Goal: Communication & Community: Answer question/provide support

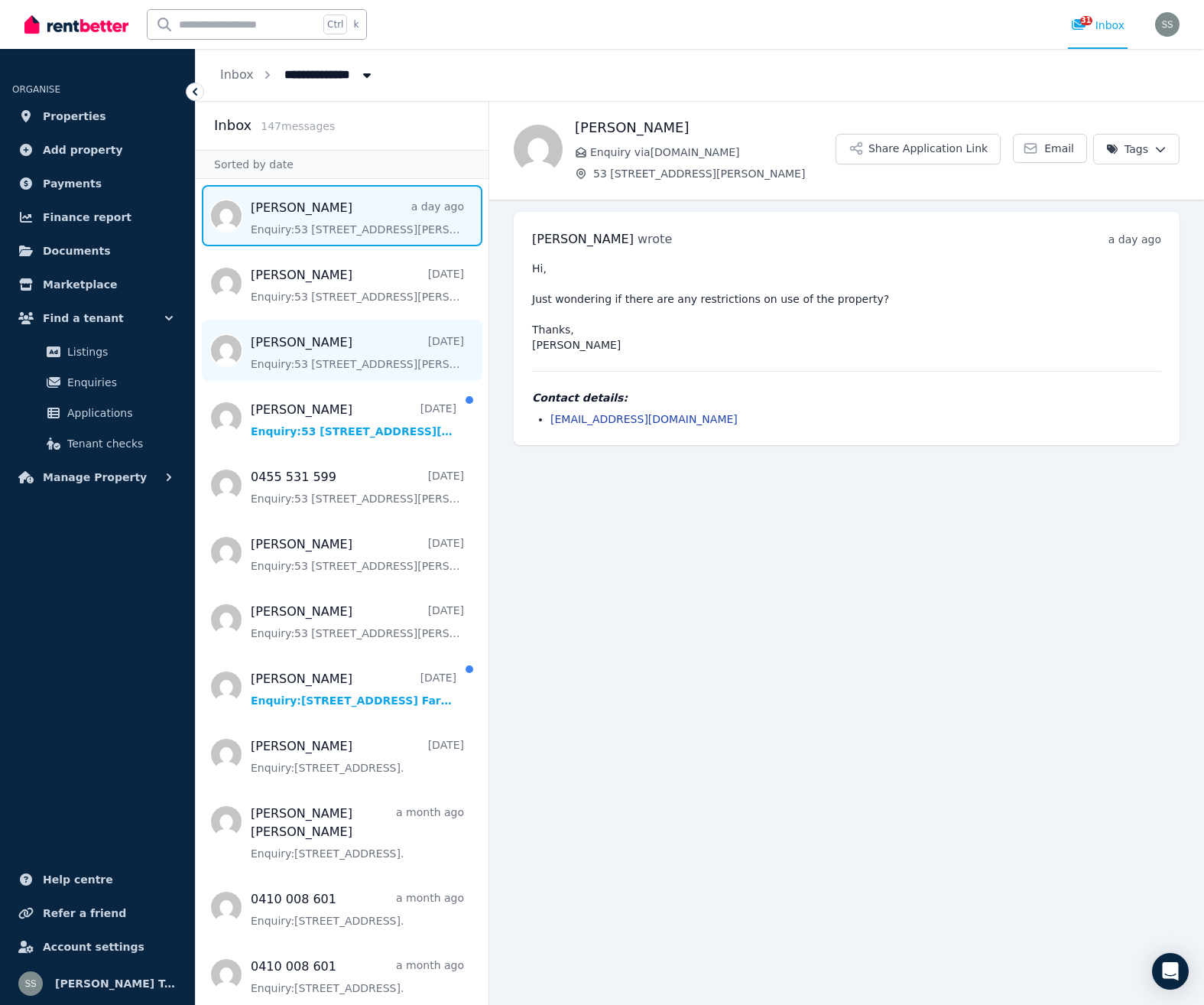
click at [284, 349] on span "Message list" at bounding box center [342, 349] width 293 height 61
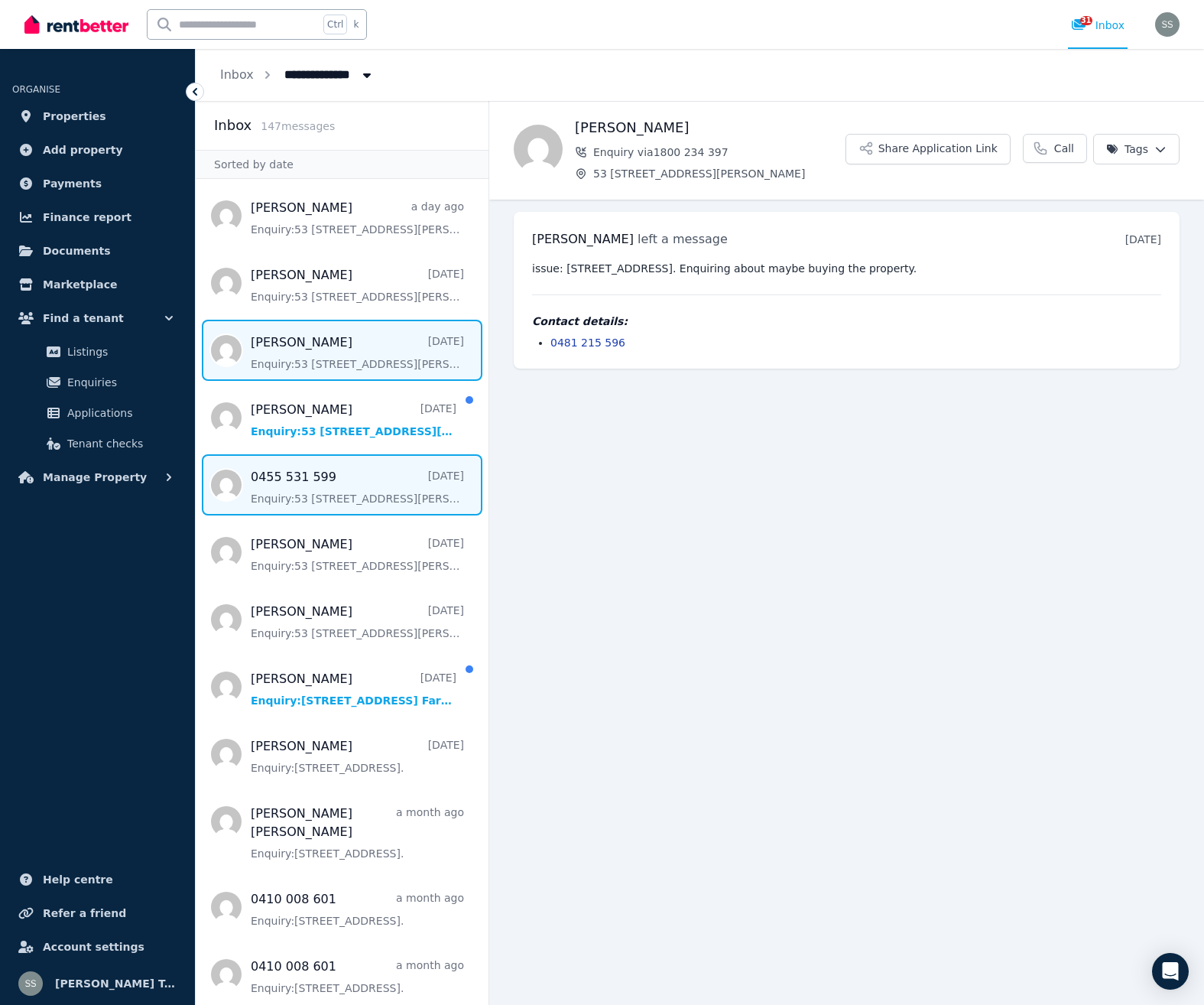
click at [291, 487] on span "Message list" at bounding box center [342, 485] width 293 height 61
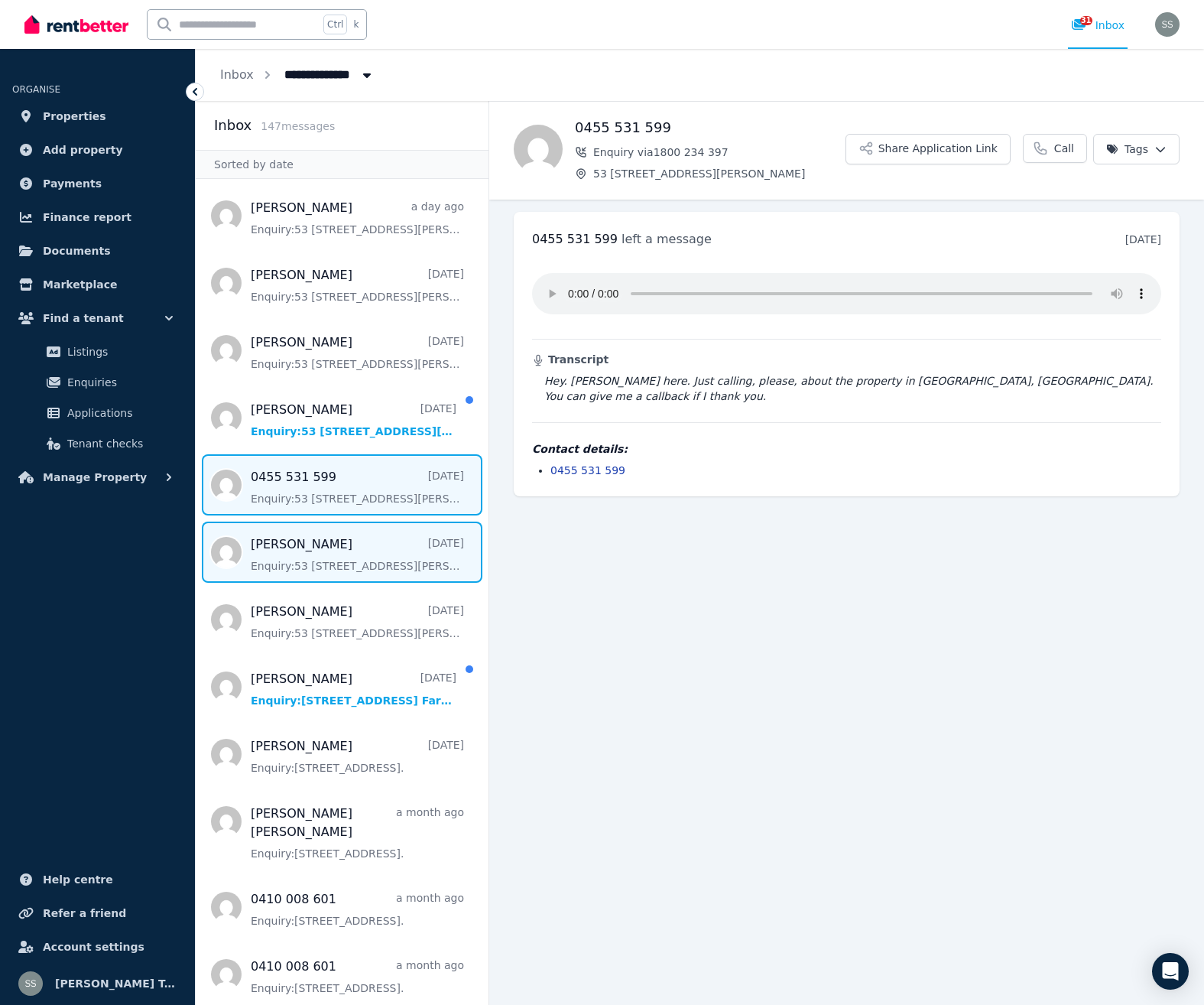
click at [291, 565] on span "Message list" at bounding box center [342, 552] width 293 height 61
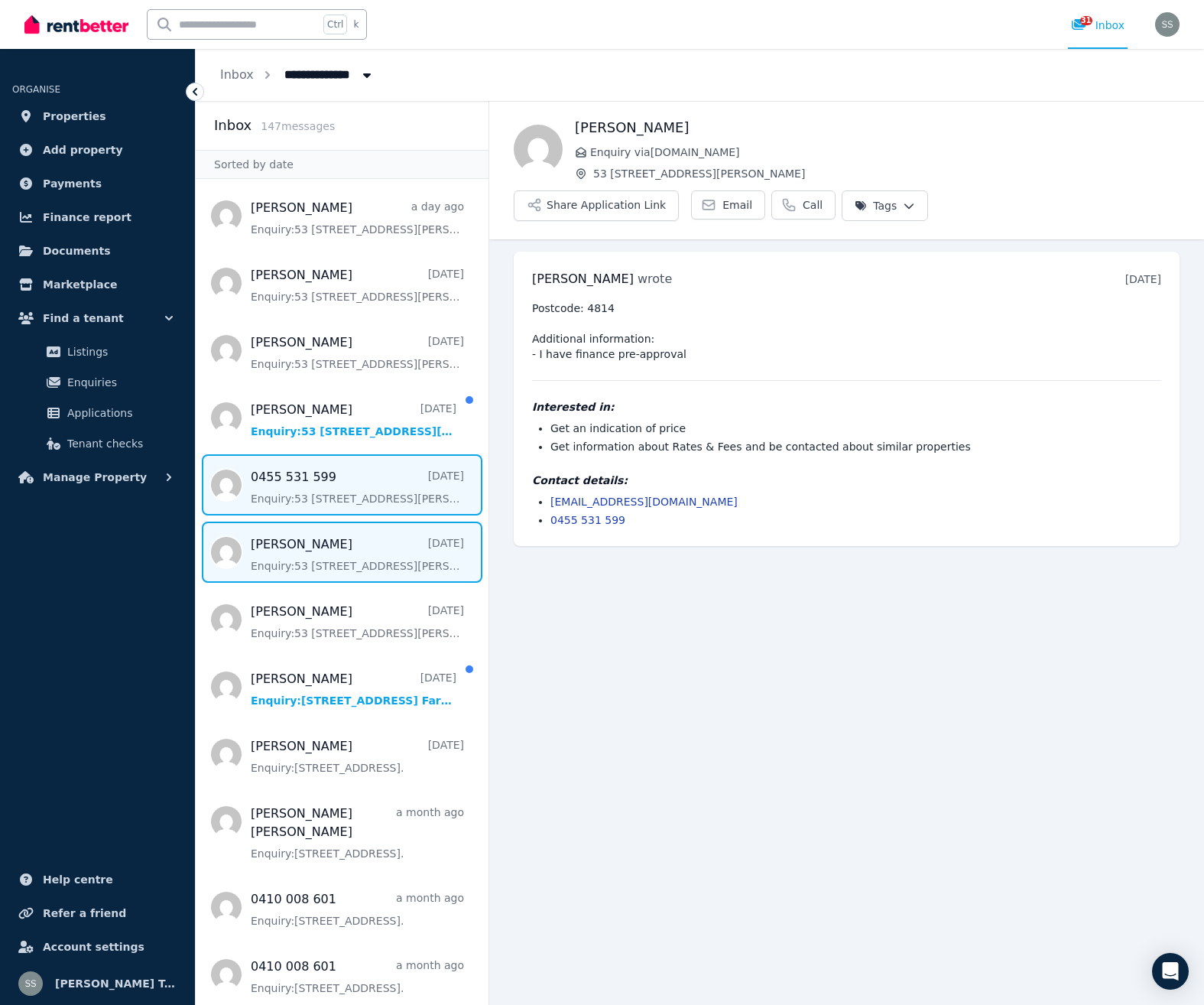
click at [282, 492] on span "Message list" at bounding box center [342, 485] width 293 height 61
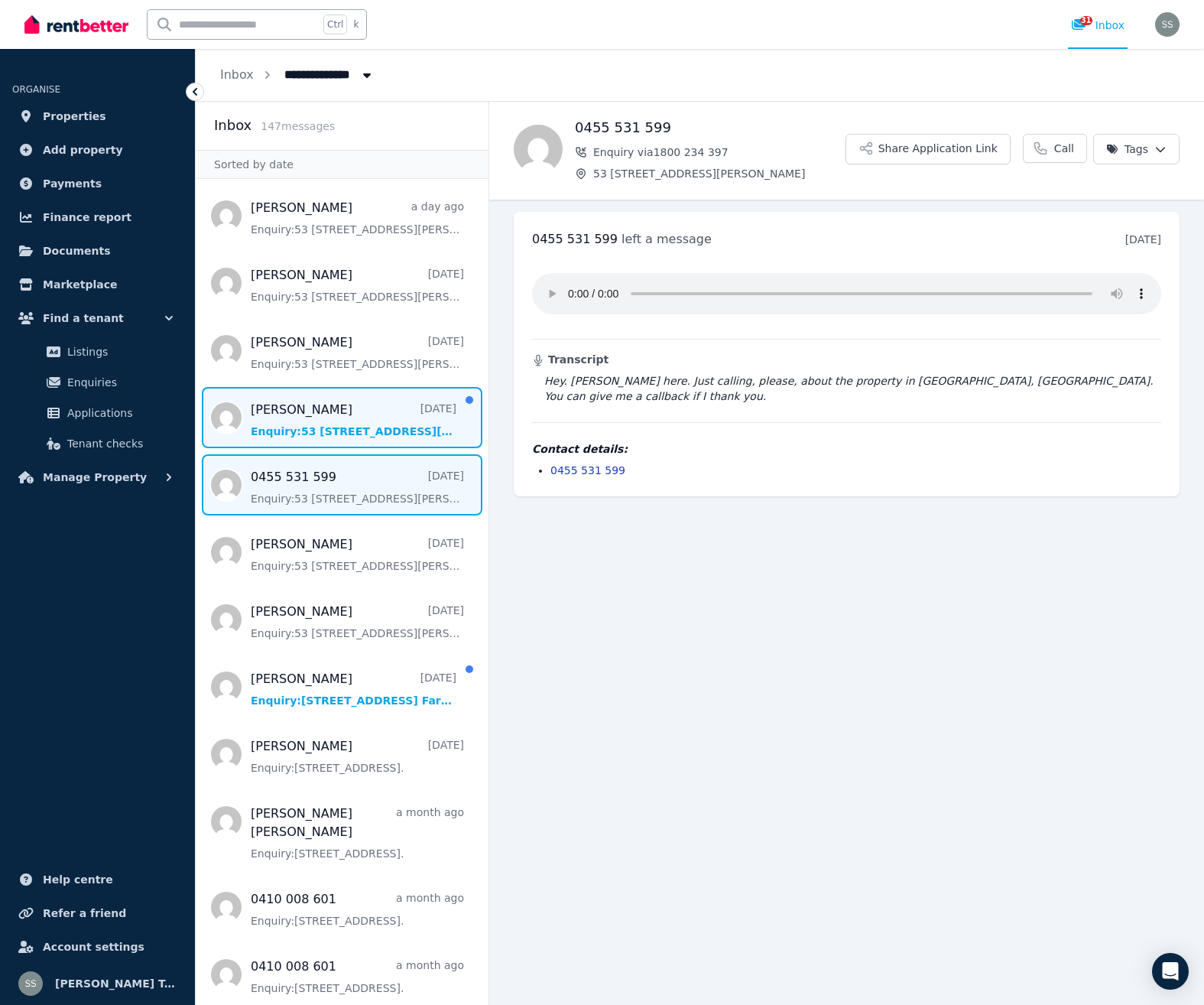
click at [270, 405] on span "Message list" at bounding box center [342, 417] width 293 height 61
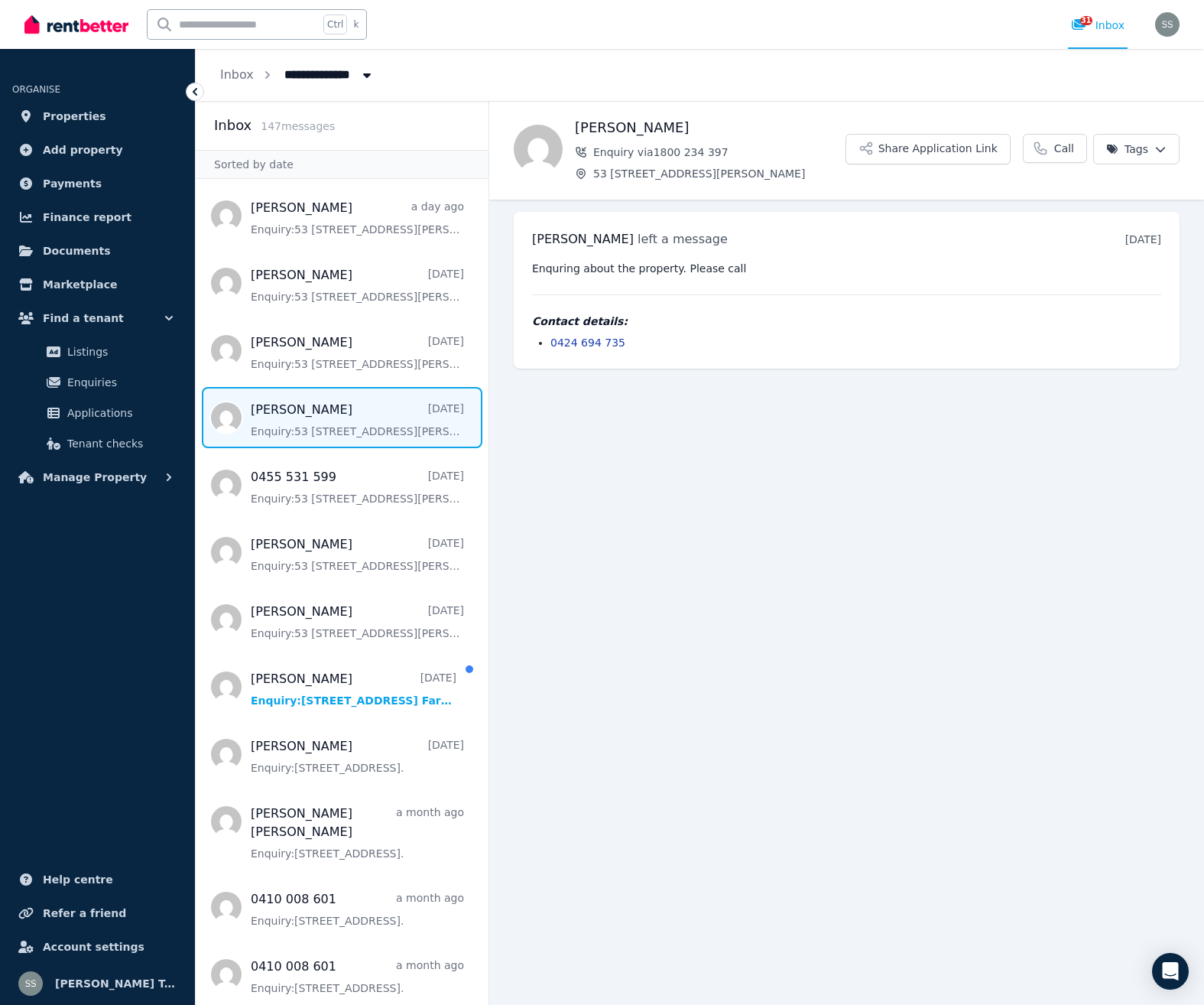
drag, startPoint x: 460, startPoint y: 399, endPoint x: 406, endPoint y: 430, distance: 62.3
click at [460, 398] on span "Message list" at bounding box center [342, 417] width 293 height 61
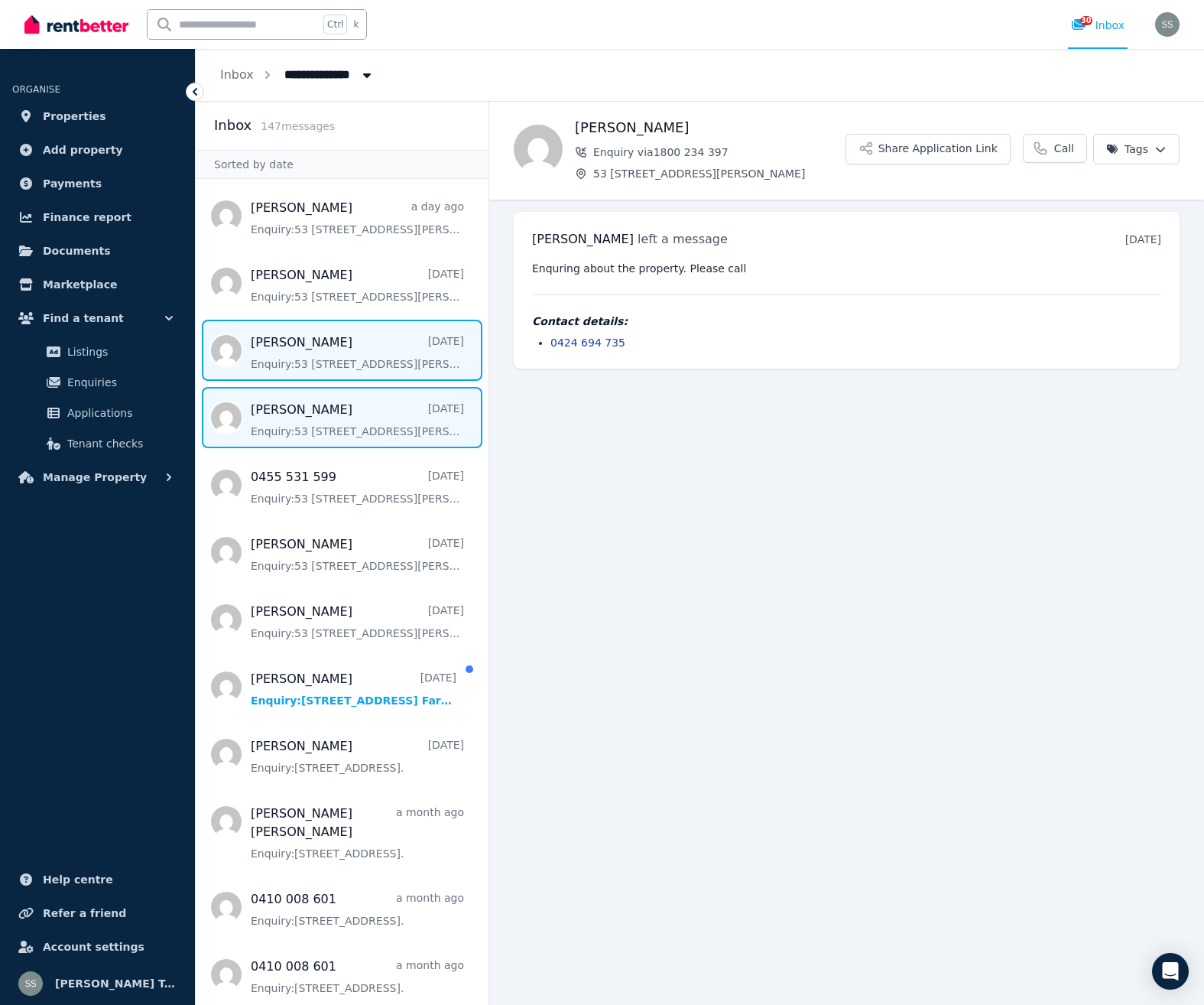
click at [282, 358] on span "Message list" at bounding box center [342, 349] width 293 height 61
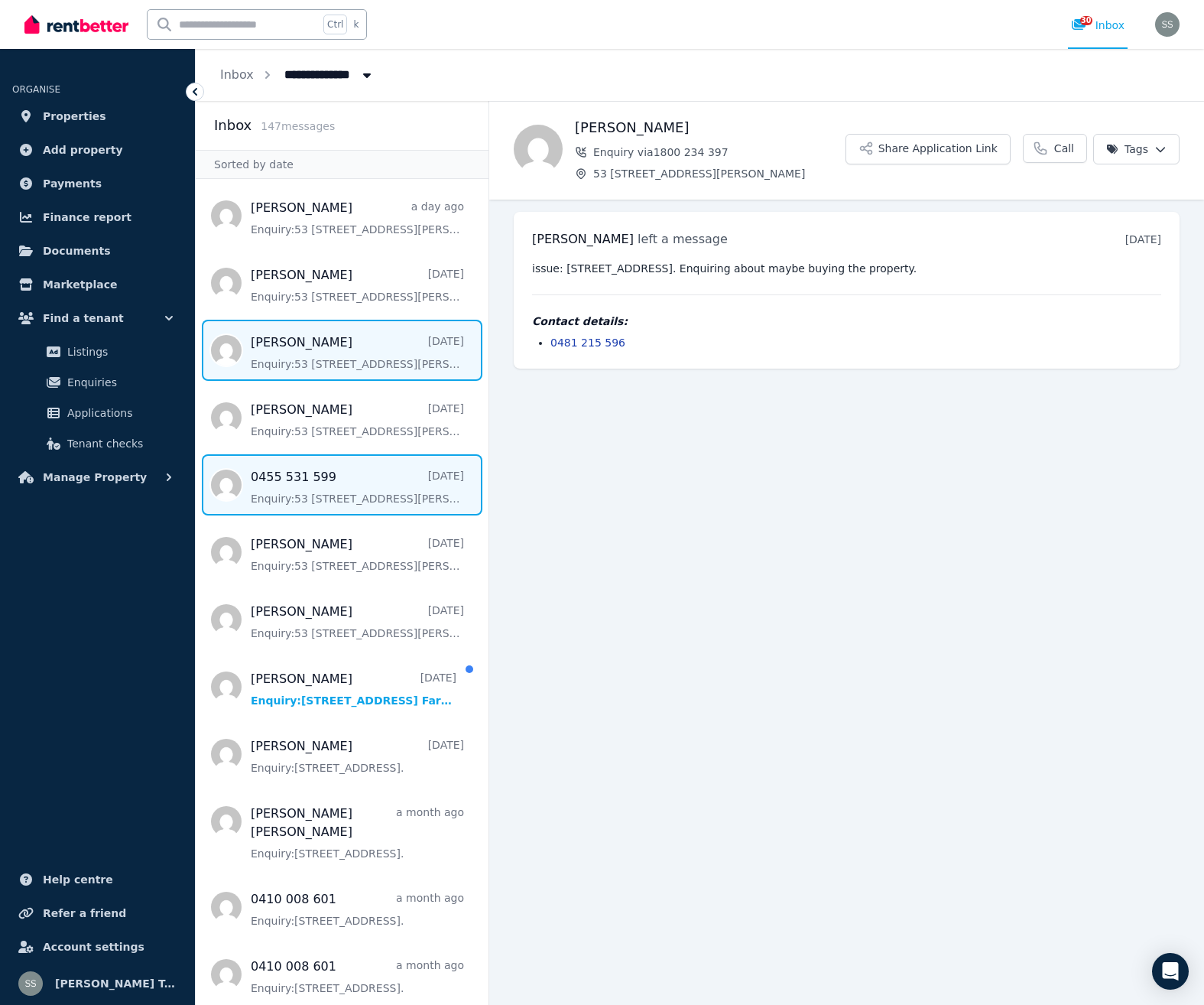
click at [318, 495] on span "Message list" at bounding box center [342, 485] width 293 height 61
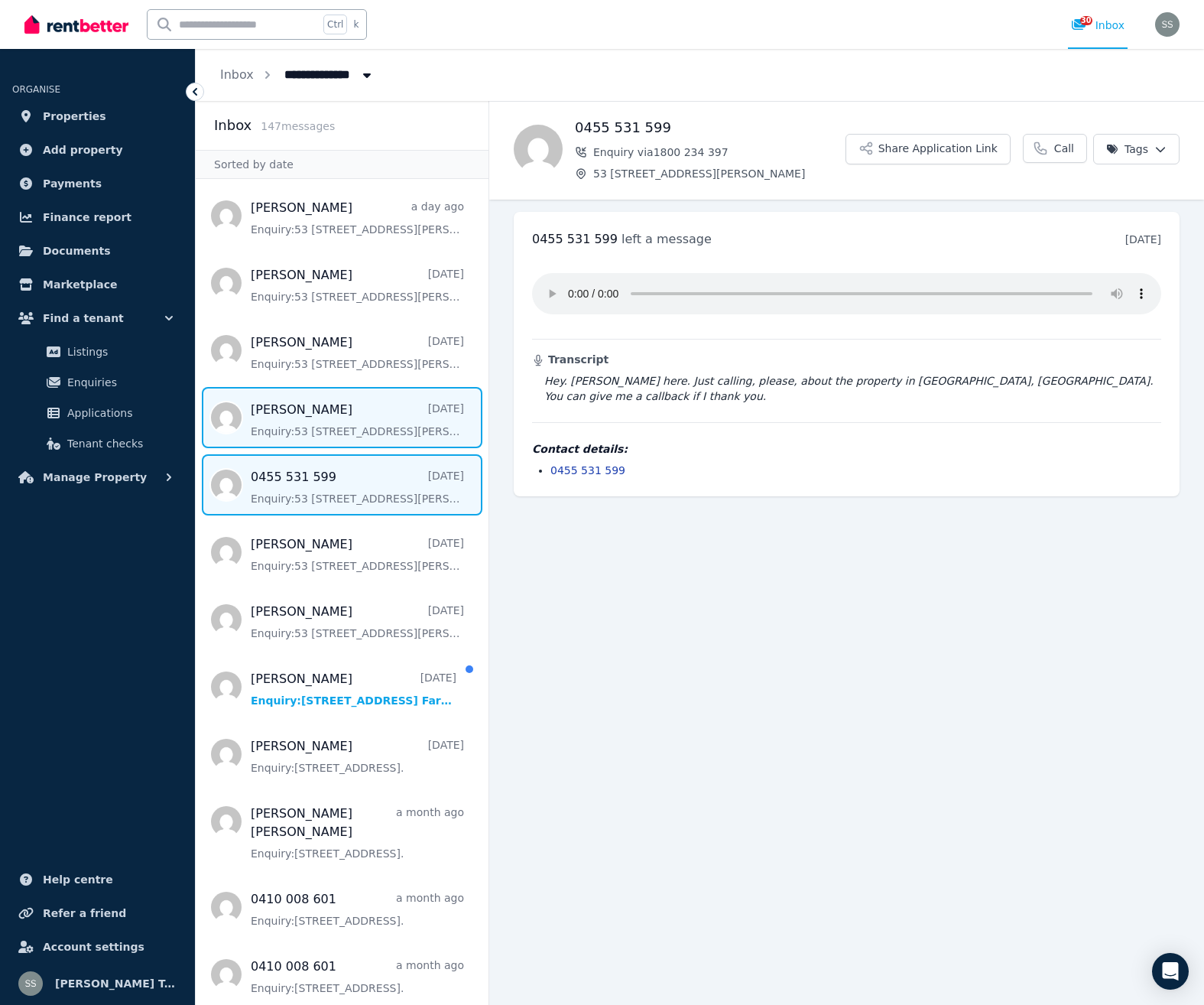
click at [338, 435] on span "Message list" at bounding box center [342, 417] width 293 height 61
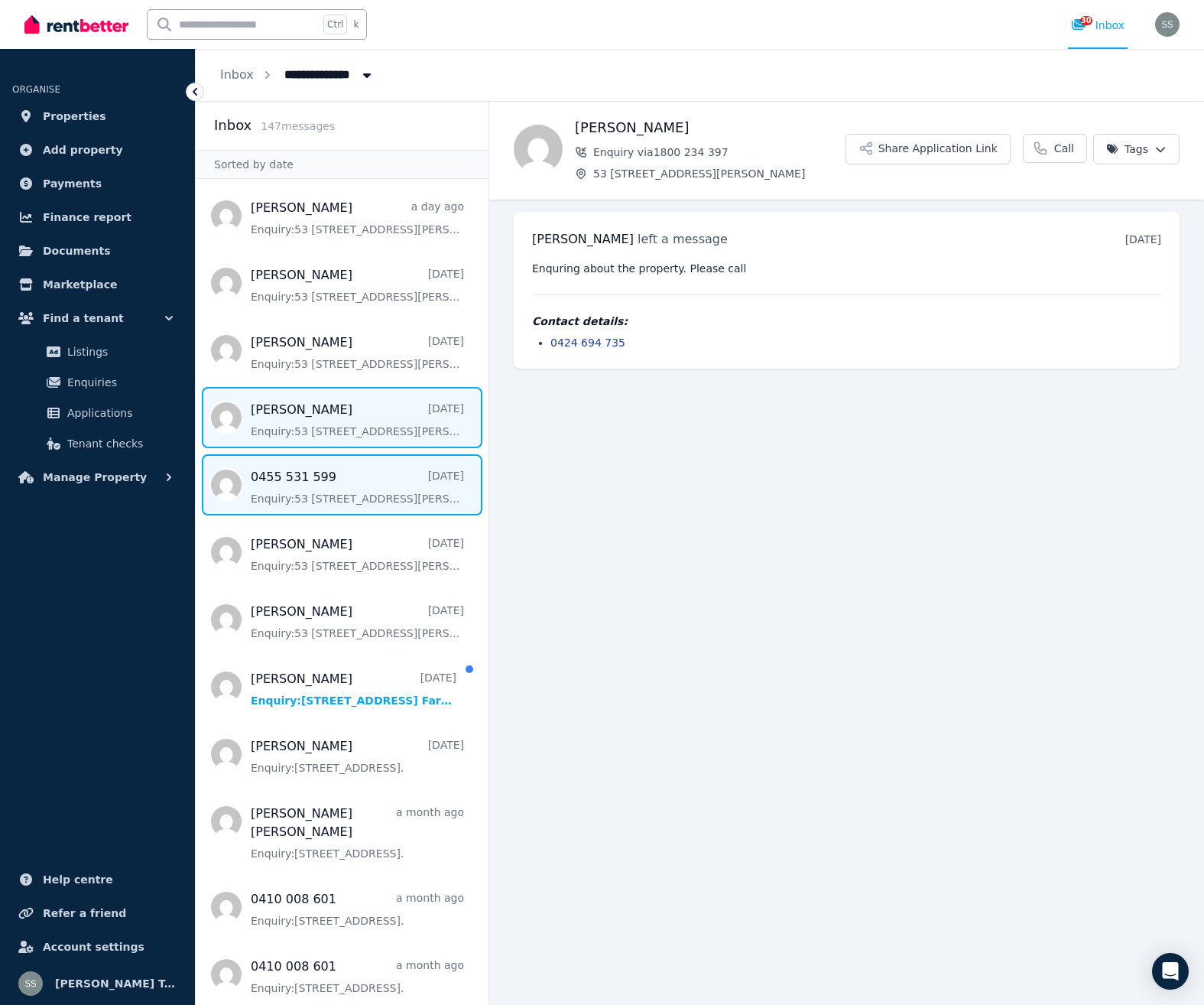
click at [267, 488] on span "Message list" at bounding box center [342, 485] width 293 height 61
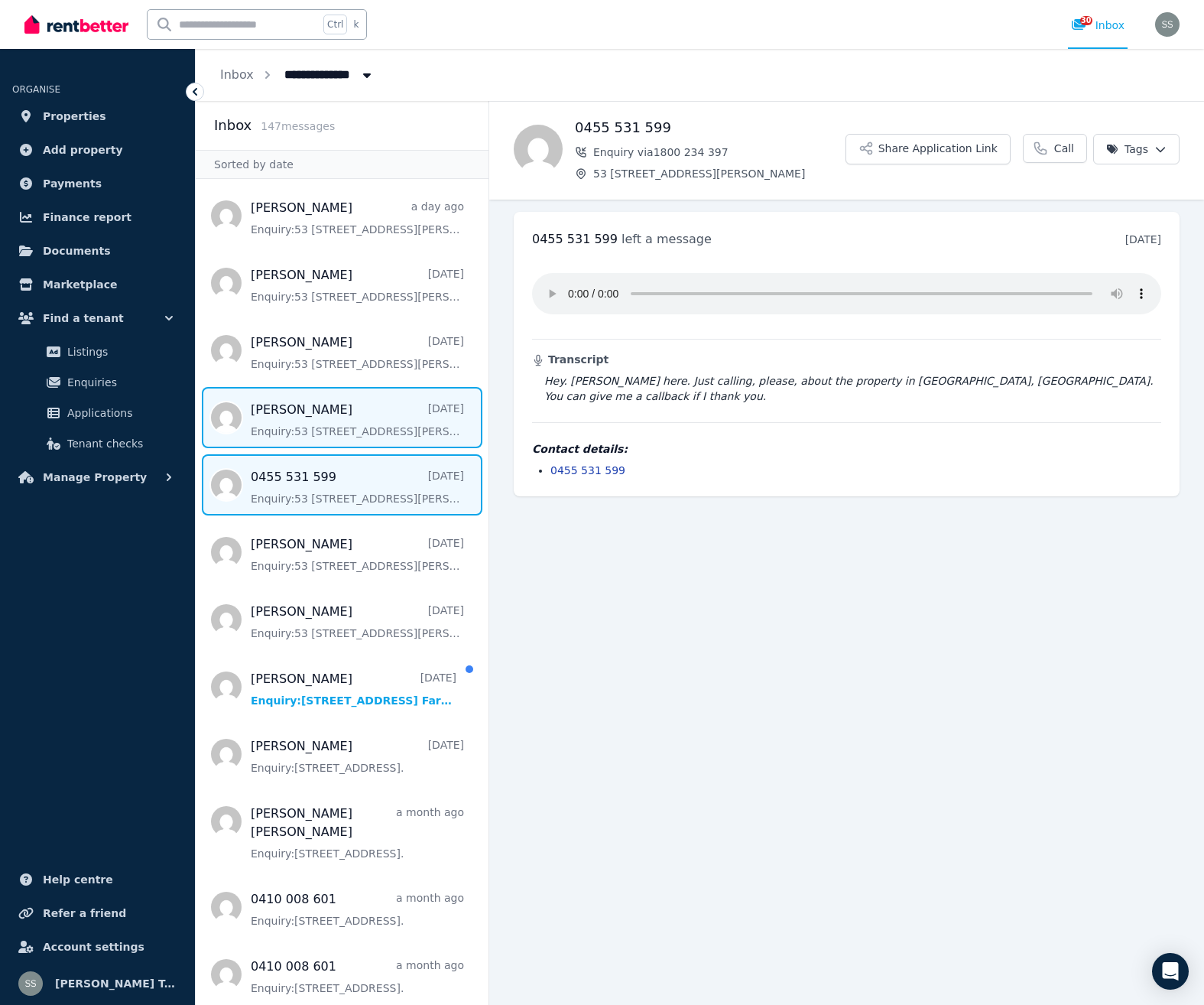
click at [321, 427] on span "Message list" at bounding box center [342, 417] width 293 height 61
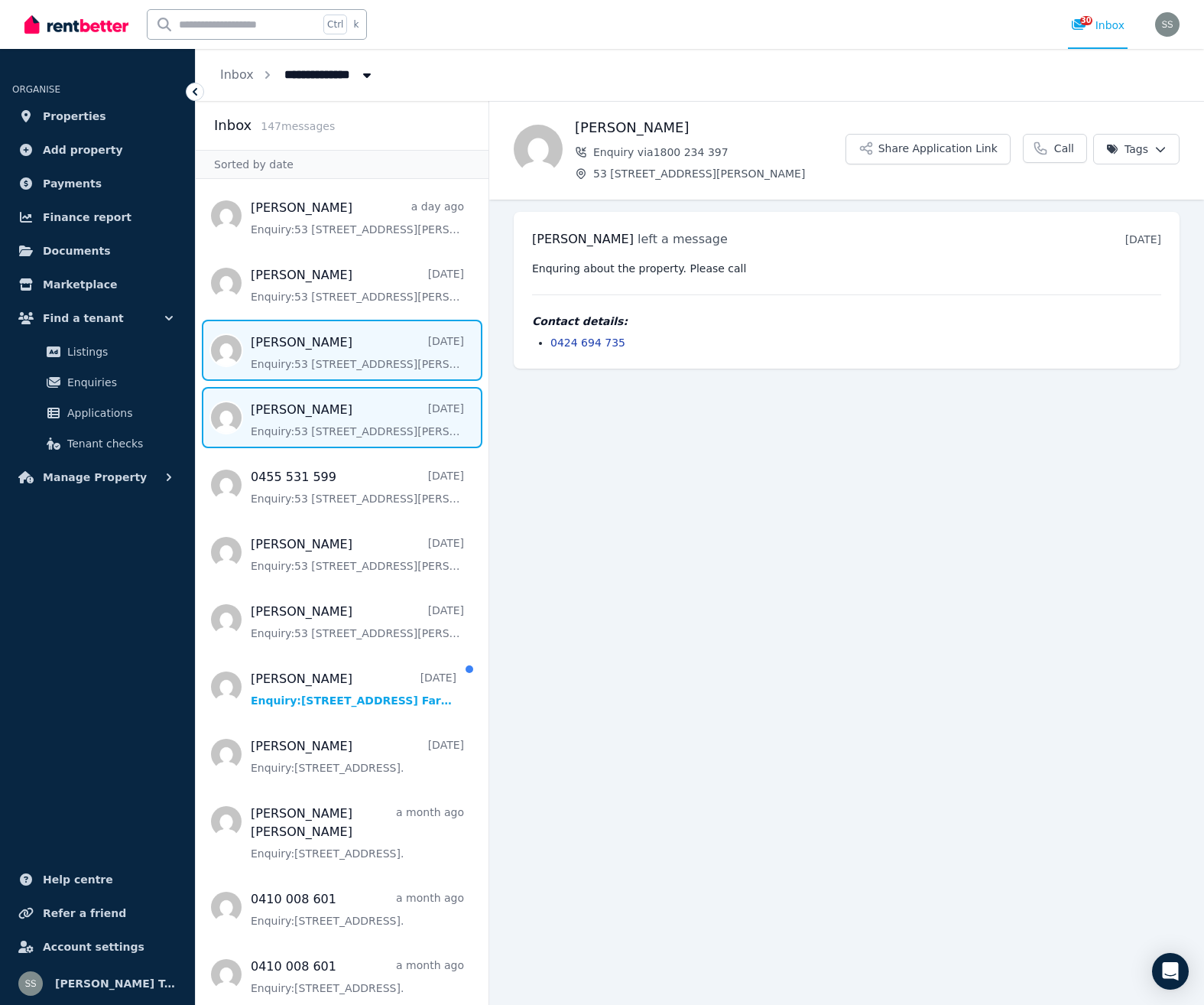
click at [308, 360] on span "Message list" at bounding box center [342, 349] width 293 height 61
